Goal: Information Seeking & Learning: Learn about a topic

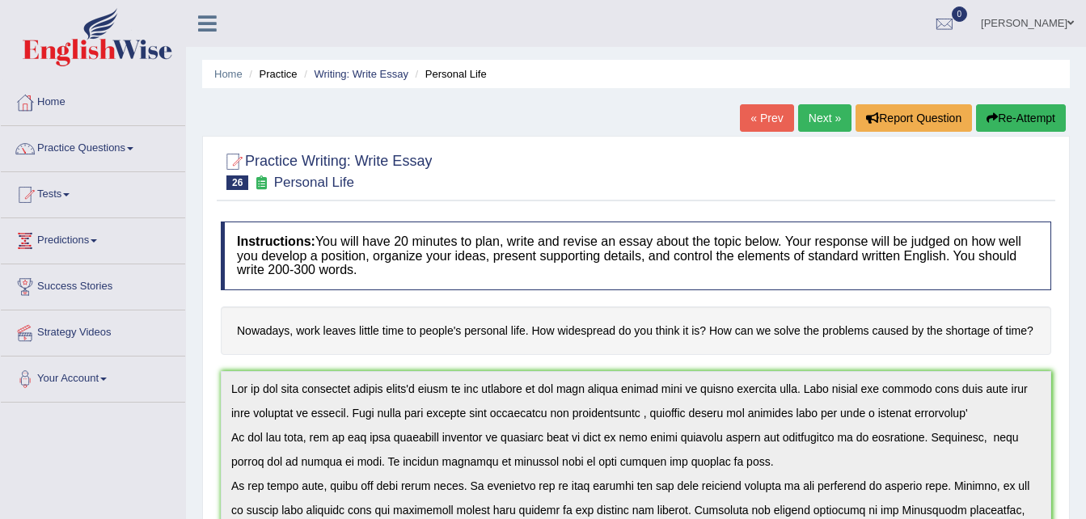
scroll to position [146, 0]
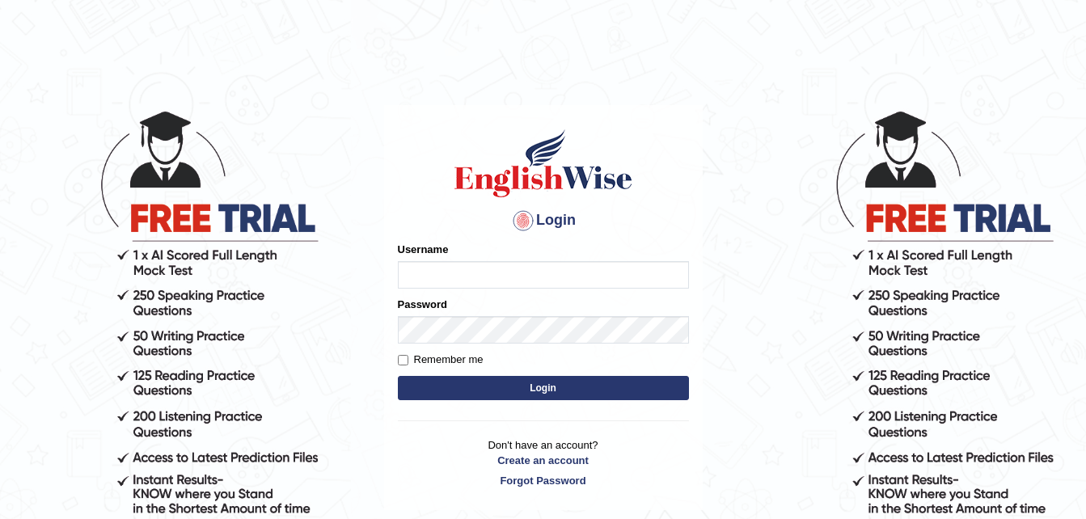
type input "Narendrasingh"
click at [552, 390] on button "Login" at bounding box center [543, 388] width 291 height 24
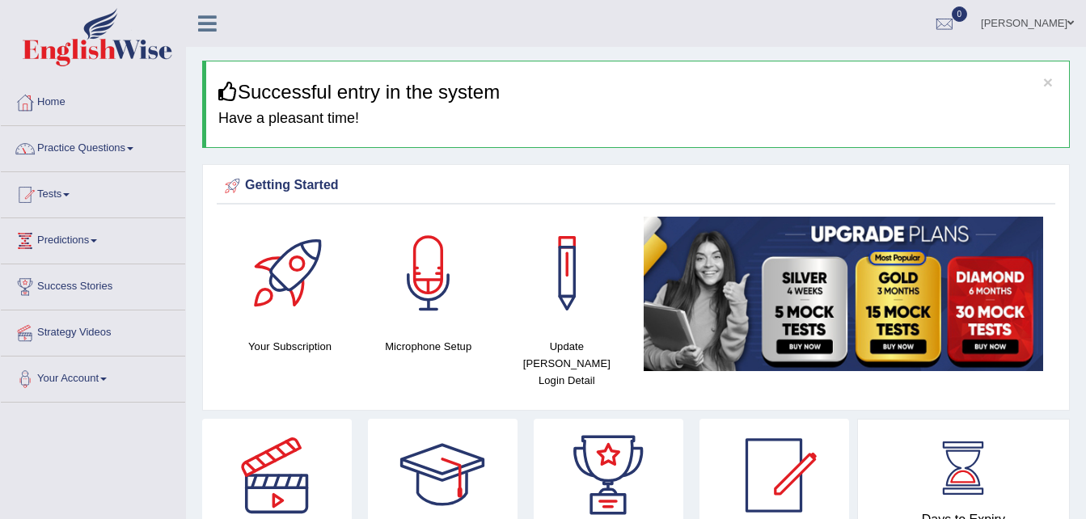
click at [133, 150] on span at bounding box center [130, 148] width 6 height 3
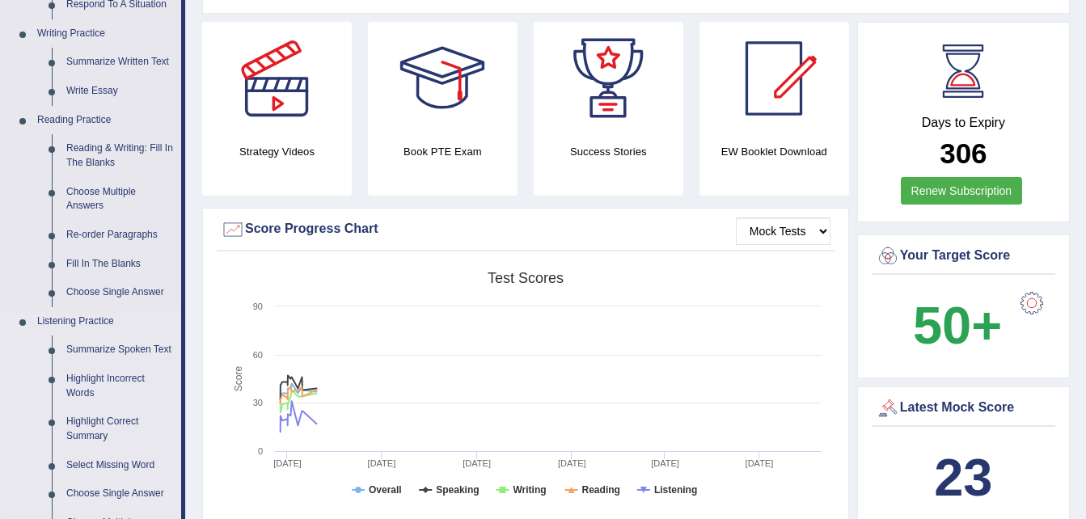
scroll to position [404, 0]
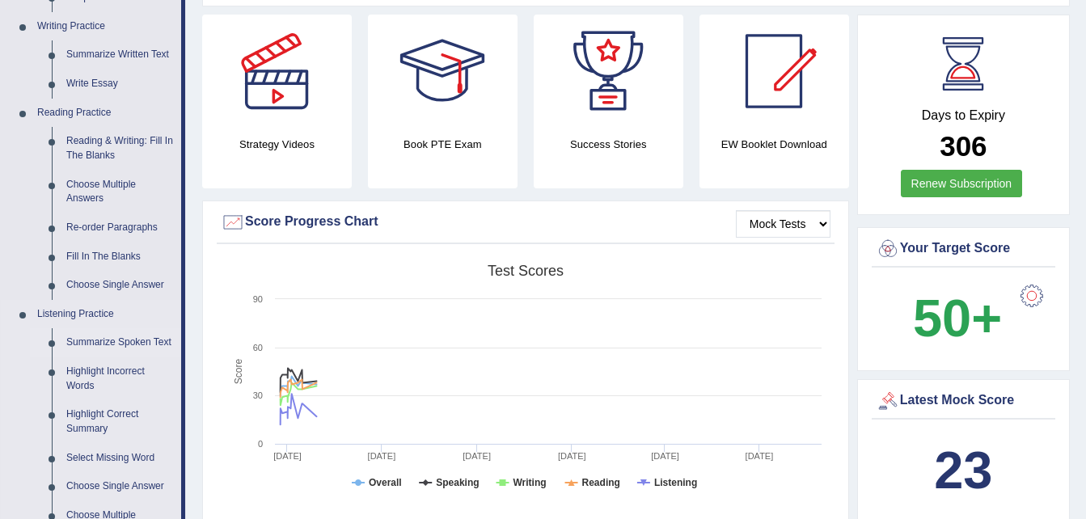
click at [103, 343] on link "Summarize Spoken Text" at bounding box center [120, 342] width 122 height 29
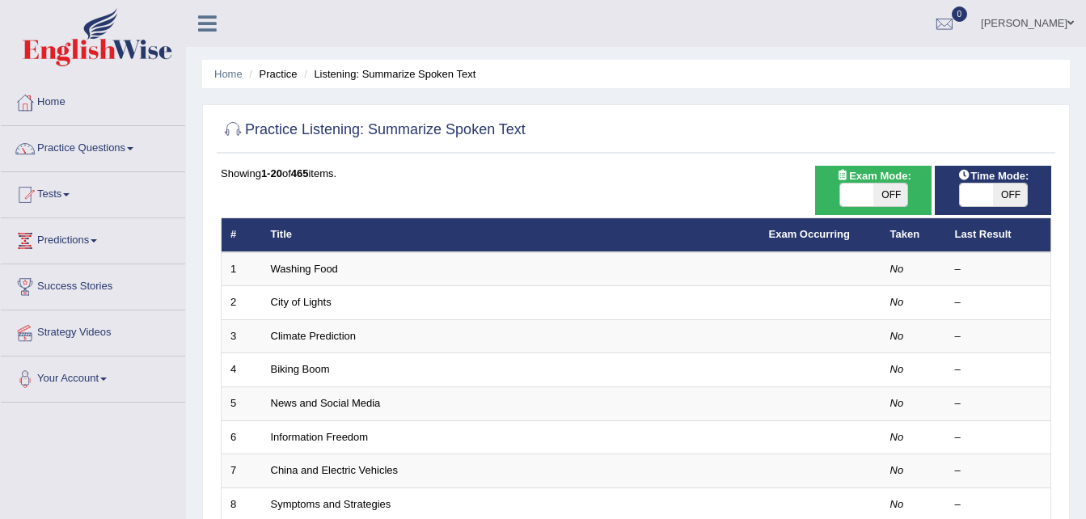
click at [896, 200] on span "OFF" at bounding box center [890, 195] width 34 height 23
checkbox input "true"
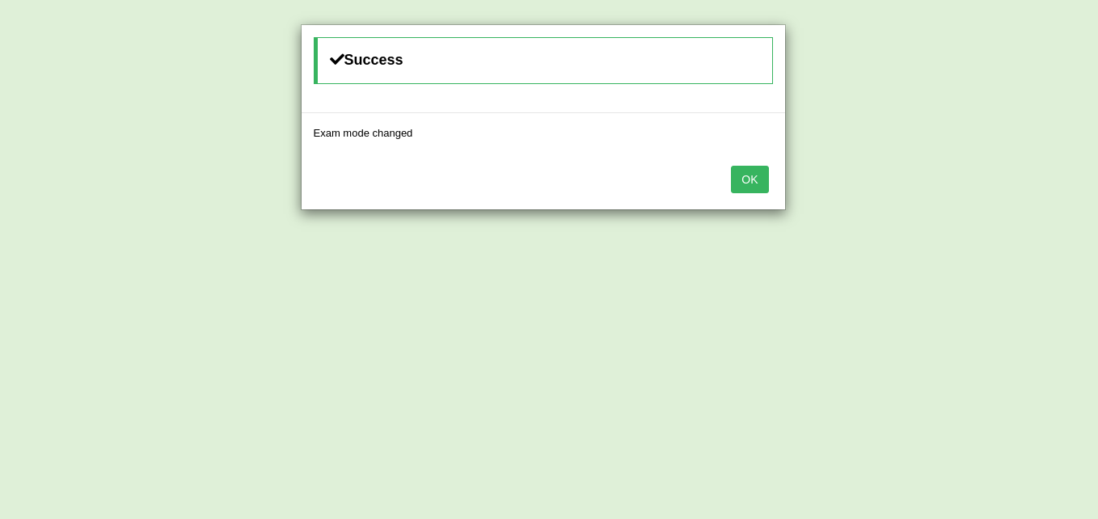
click at [754, 180] on button "OK" at bounding box center [749, 179] width 37 height 27
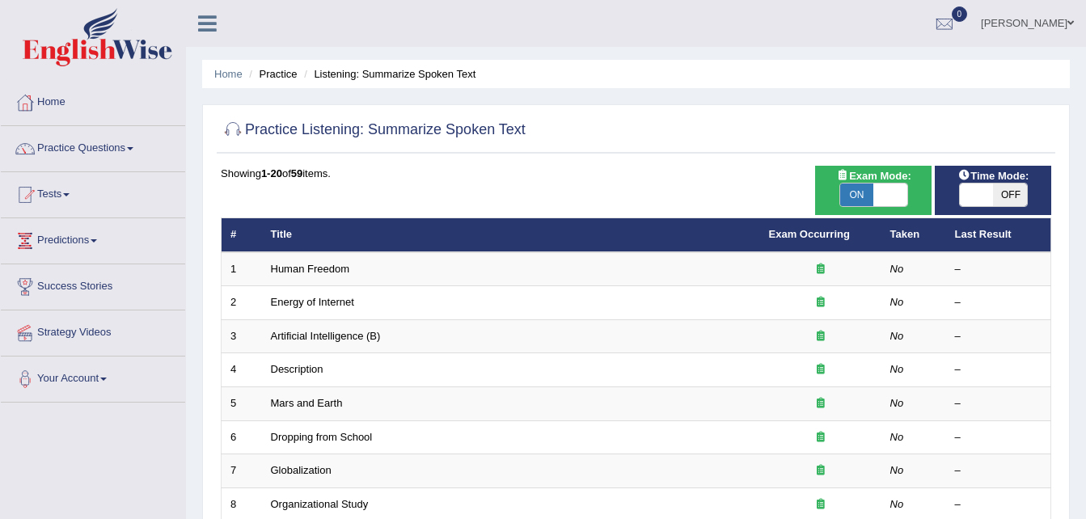
click at [1010, 199] on span "OFF" at bounding box center [1010, 195] width 34 height 23
checkbox input "true"
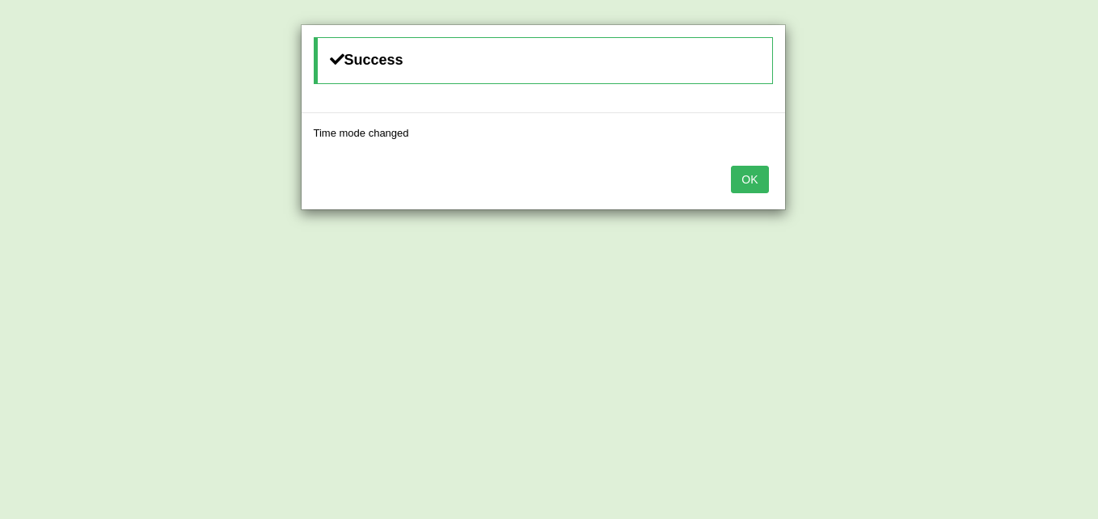
click at [750, 174] on button "OK" at bounding box center [749, 179] width 37 height 27
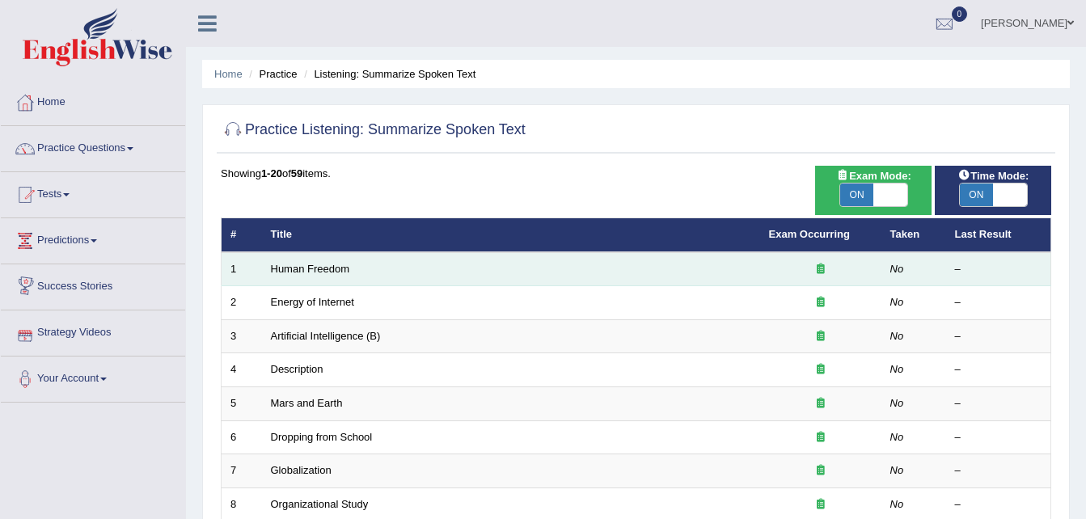
click at [303, 276] on td "Human Freedom" at bounding box center [511, 269] width 498 height 34
click at [299, 273] on link "Human Freedom" at bounding box center [310, 269] width 79 height 12
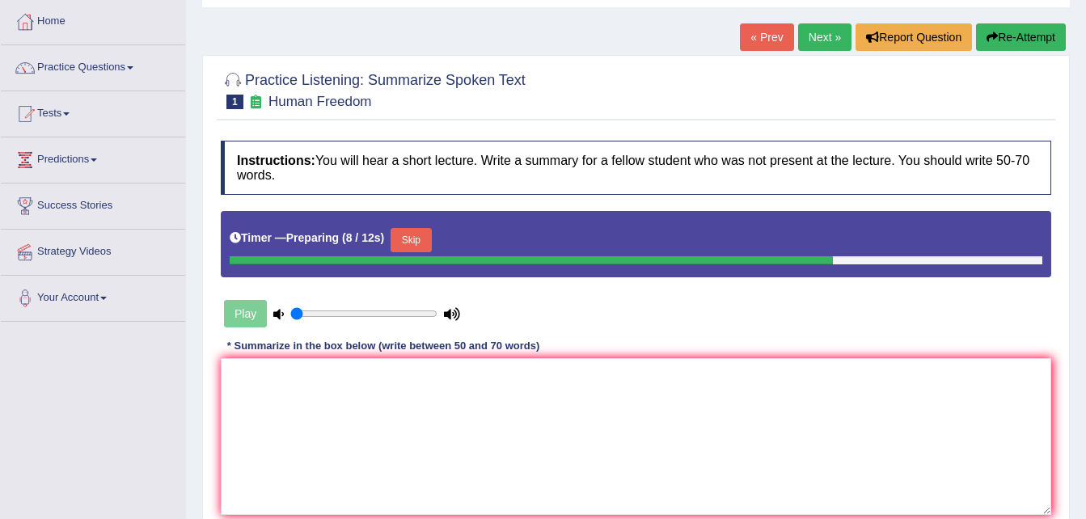
scroll to position [162, 0]
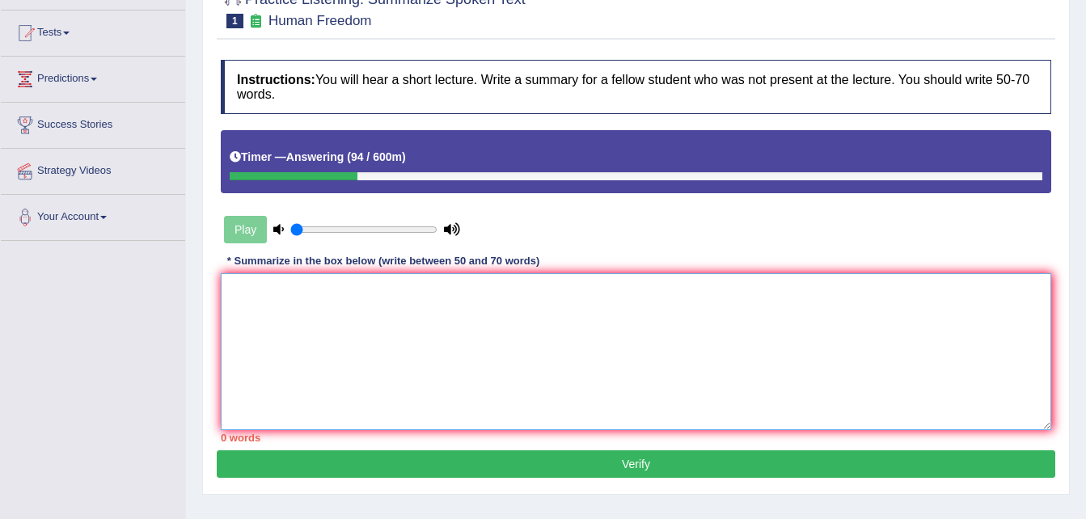
click at [245, 294] on textarea at bounding box center [636, 351] width 830 height 157
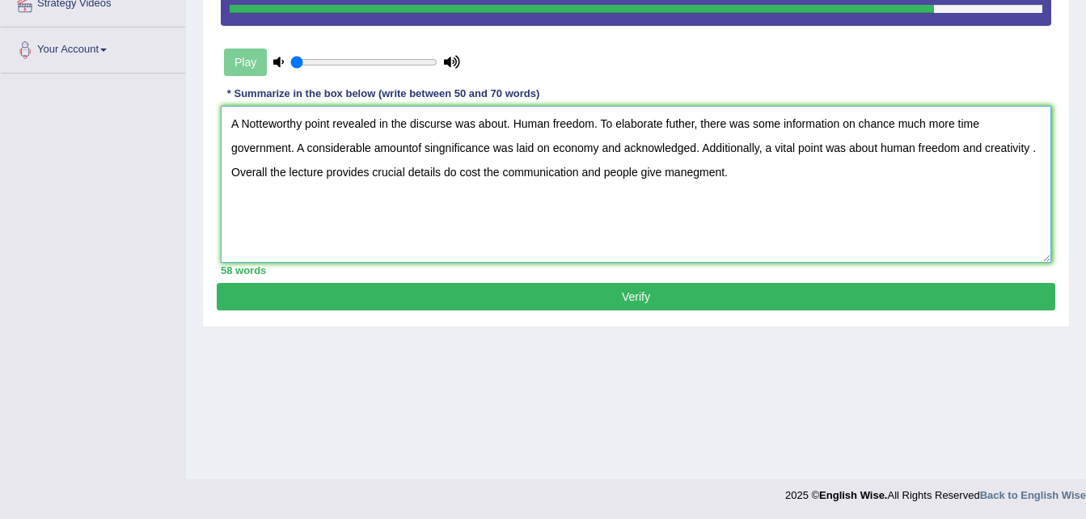
scroll to position [330, 0]
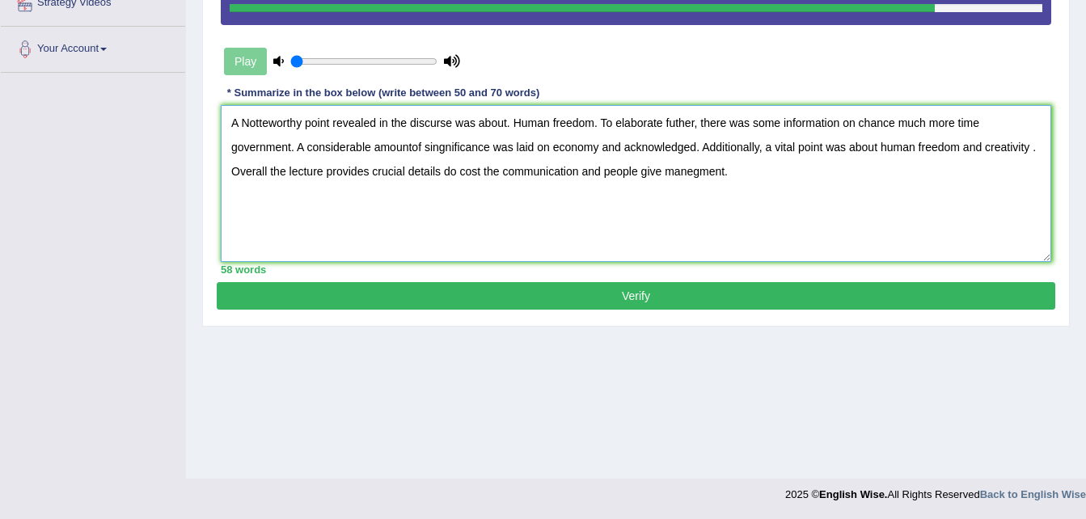
type textarea "A Notteworthy point revealed in the discurse was about. Human freedom. To elabo…"
click at [538, 295] on button "Verify" at bounding box center [636, 295] width 839 height 27
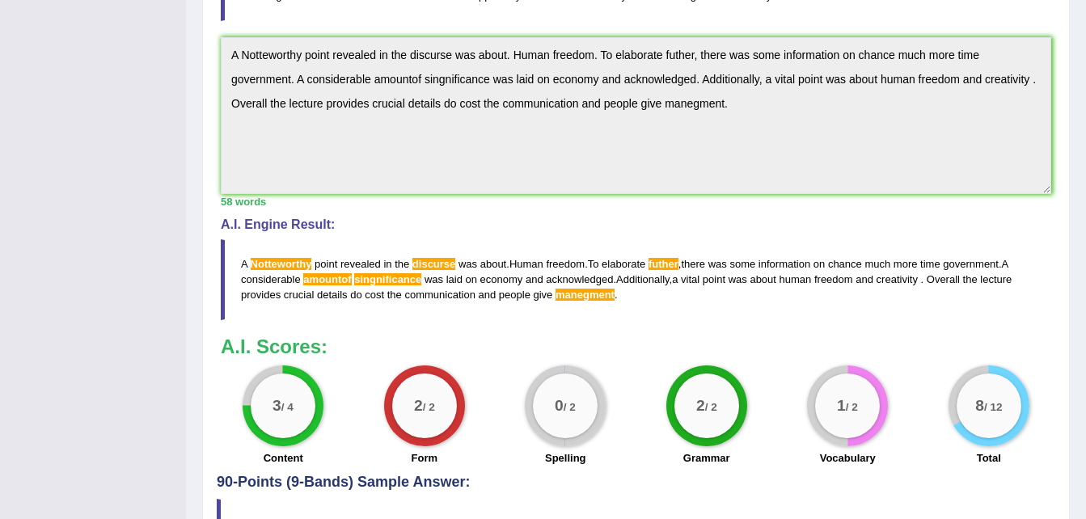
scroll to position [576, 0]
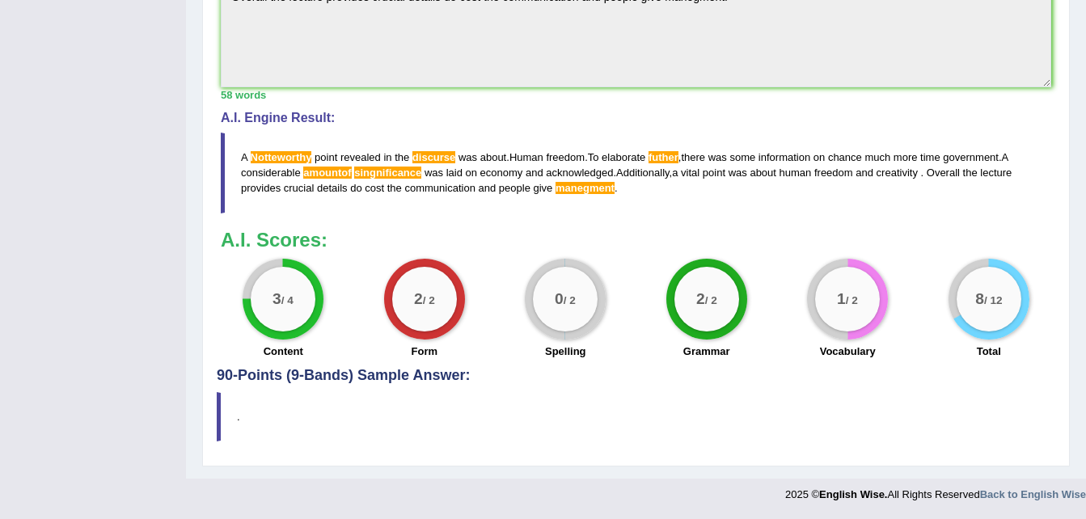
click at [661, 323] on div "2 / 2 Grammar" at bounding box center [707, 311] width 142 height 104
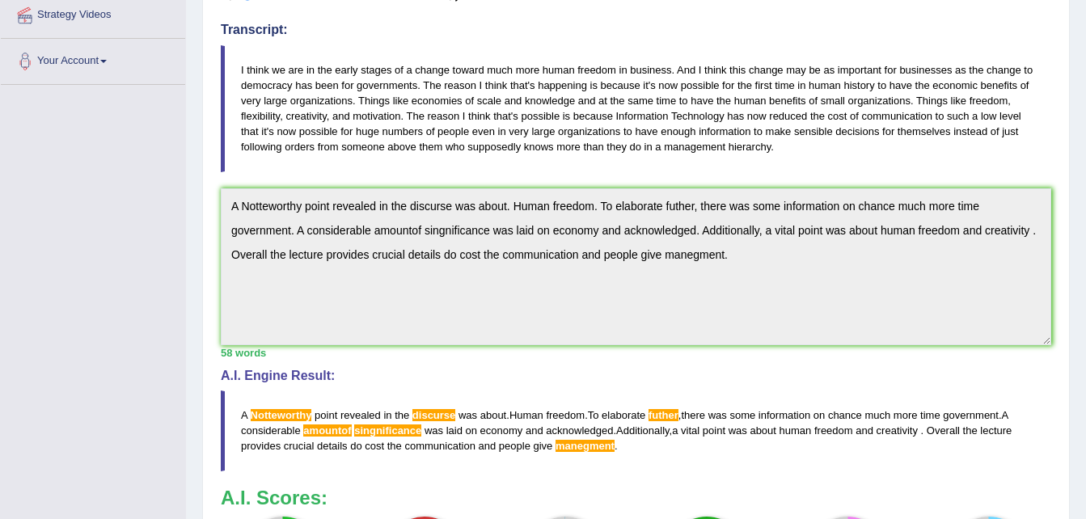
scroll to position [333, 0]
